Goal: Information Seeking & Learning: Find specific fact

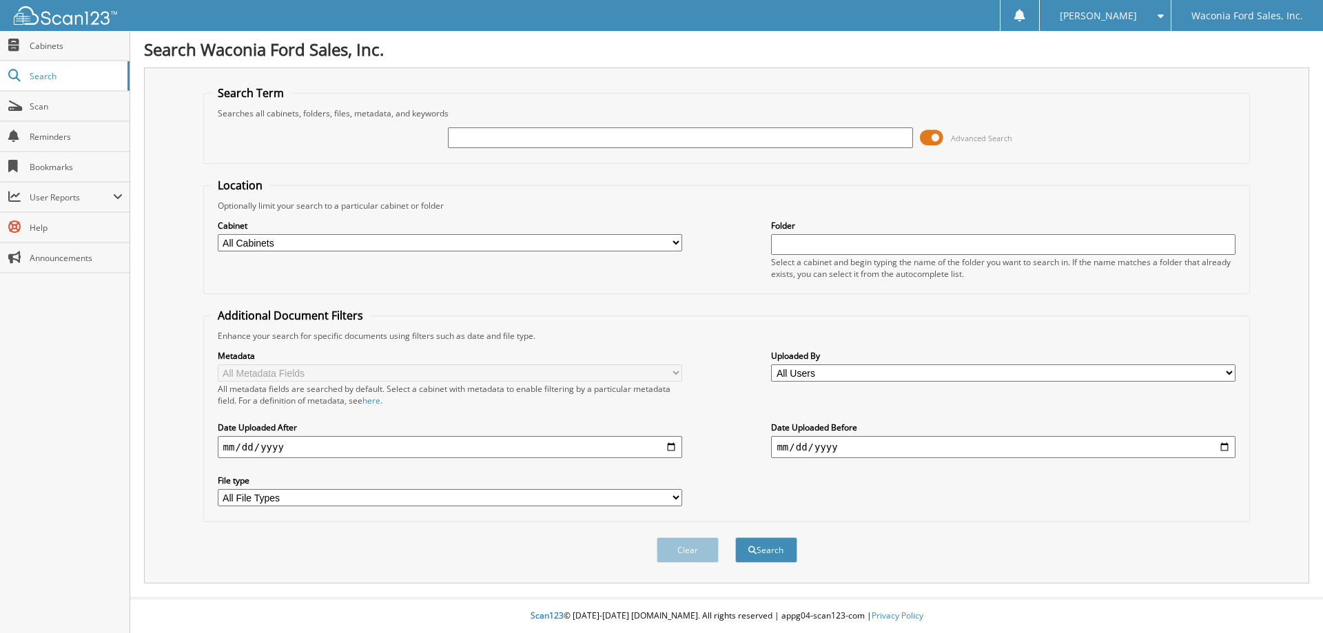
click at [938, 139] on span at bounding box center [931, 137] width 23 height 21
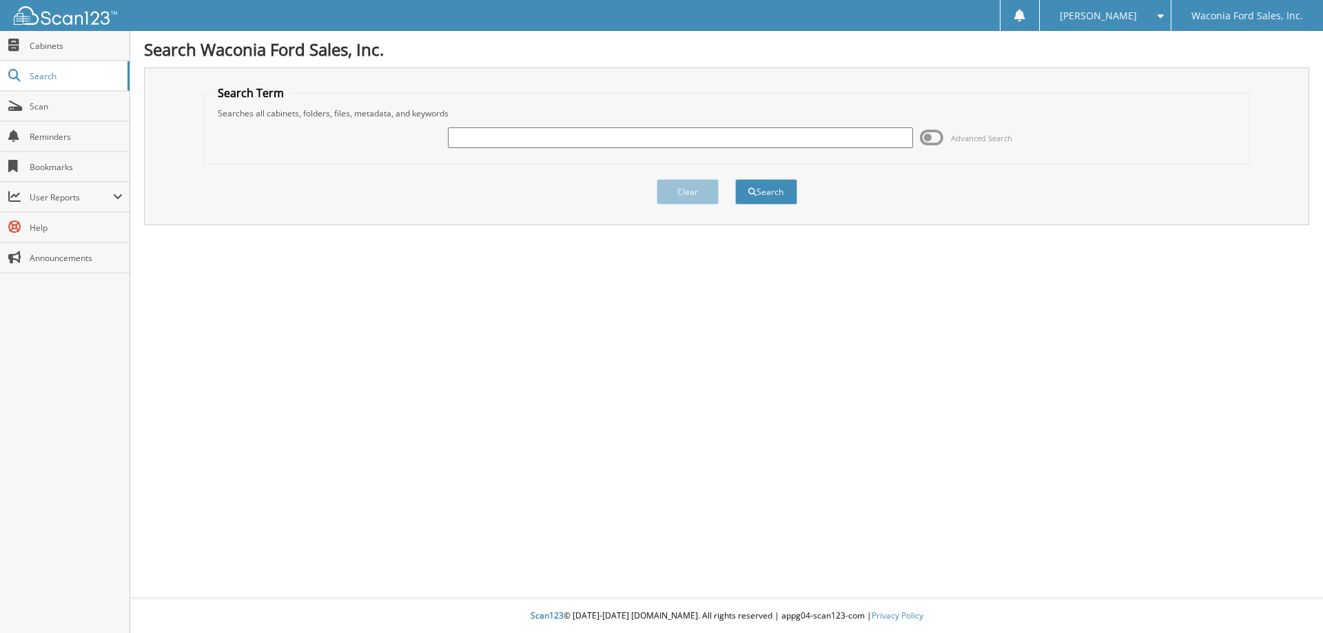
click at [579, 139] on input "text" at bounding box center [680, 137] width 464 height 21
type input "280319"
click at [735, 179] on button "Search" at bounding box center [766, 191] width 62 height 25
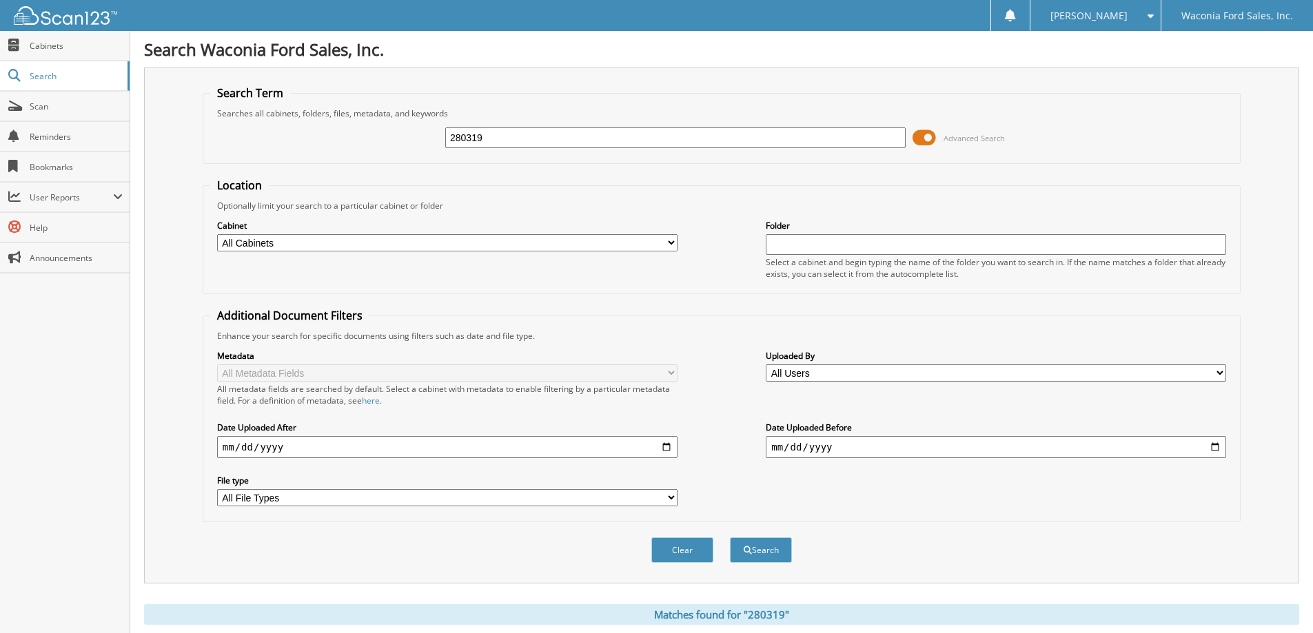
click at [926, 138] on span at bounding box center [923, 137] width 23 height 21
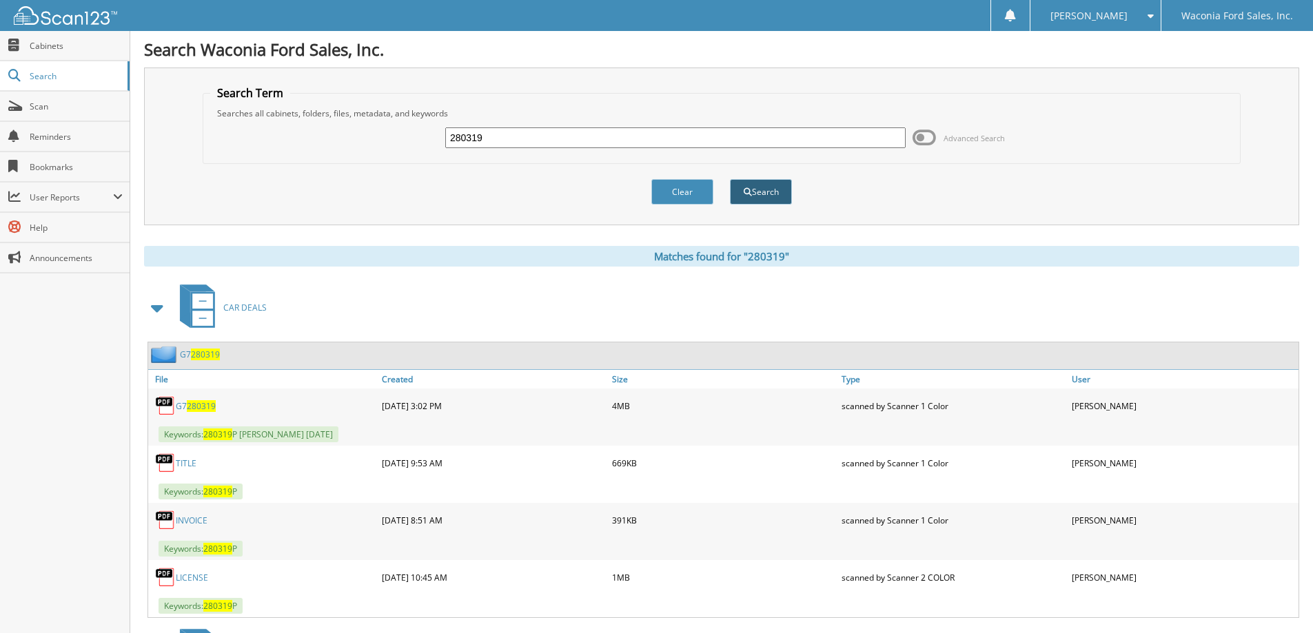
click at [759, 190] on button "Search" at bounding box center [761, 191] width 62 height 25
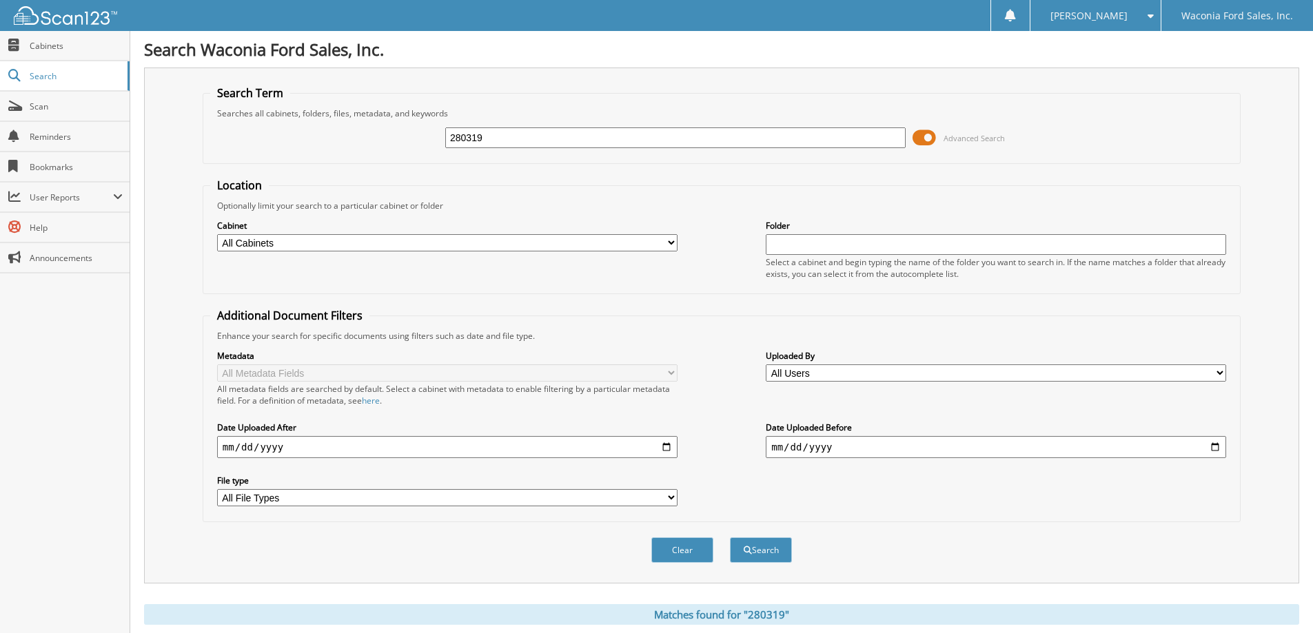
drag, startPoint x: 917, startPoint y: 125, endPoint x: 922, endPoint y: 130, distance: 7.3
click at [919, 127] on div "280319 Advanced Search" at bounding box center [721, 137] width 1022 height 37
click at [922, 130] on span at bounding box center [923, 137] width 23 height 21
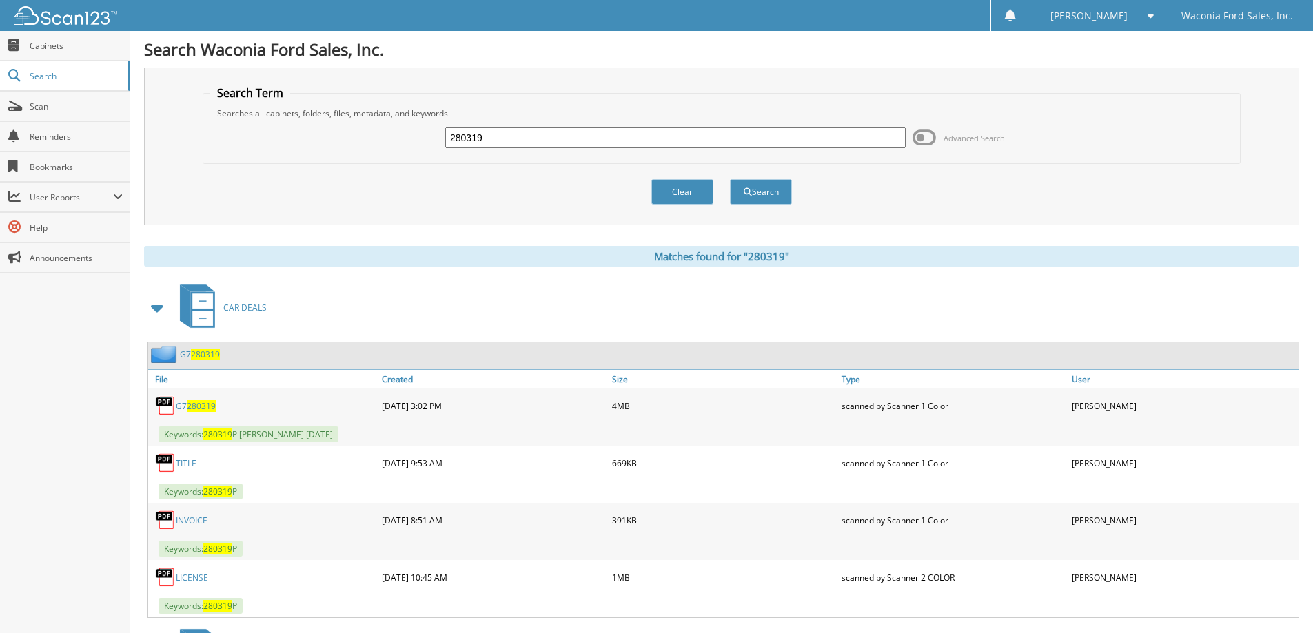
scroll to position [69, 0]
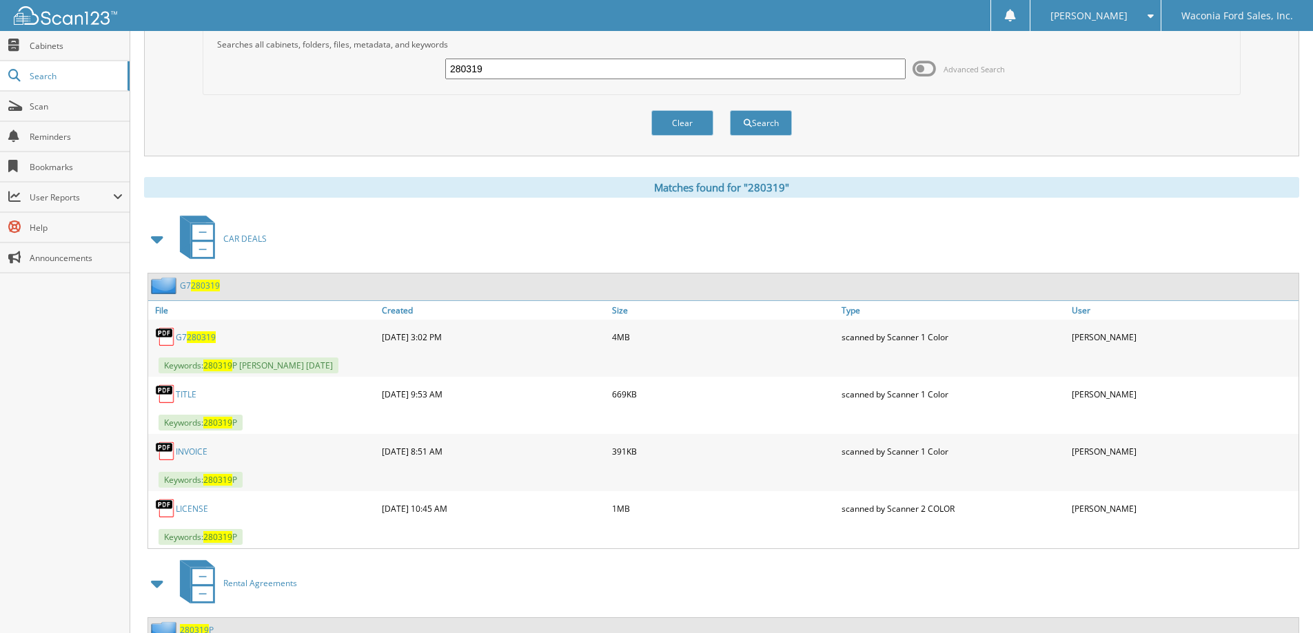
click at [191, 338] on span "280319" at bounding box center [201, 337] width 29 height 12
